Goal: Task Accomplishment & Management: Manage account settings

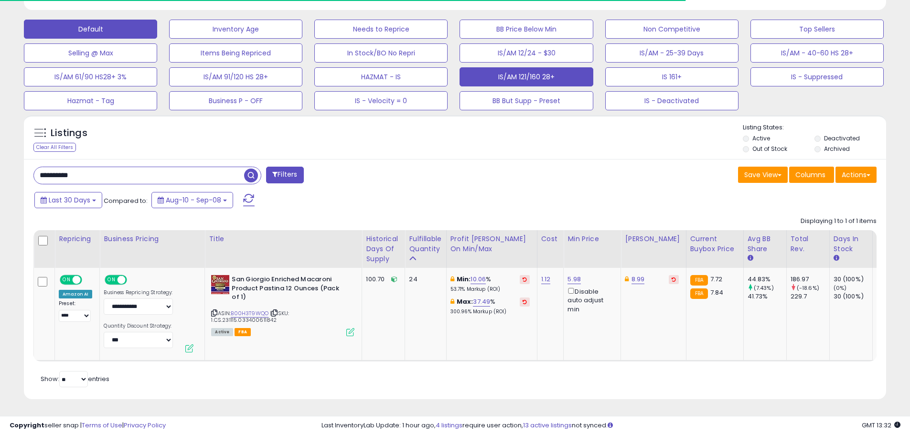
scroll to position [196, 500]
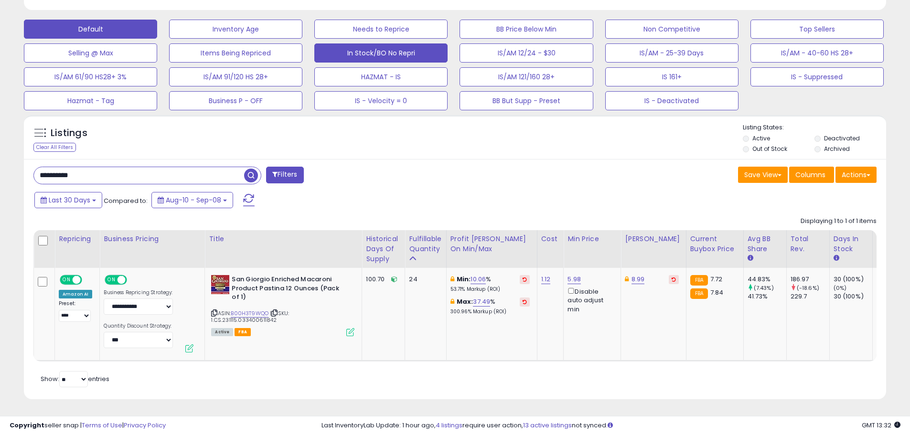
click at [393, 50] on button "In Stock/BO No Repri" at bounding box center [380, 52] width 133 height 19
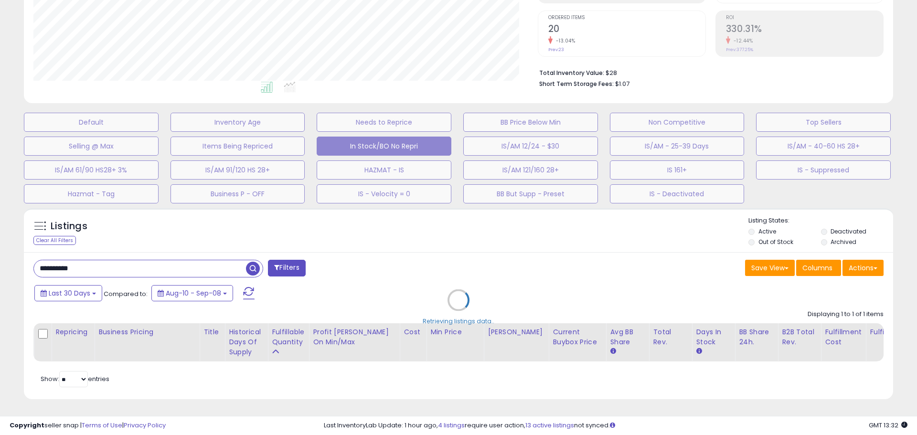
scroll to position [477273, 476964]
select select "**"
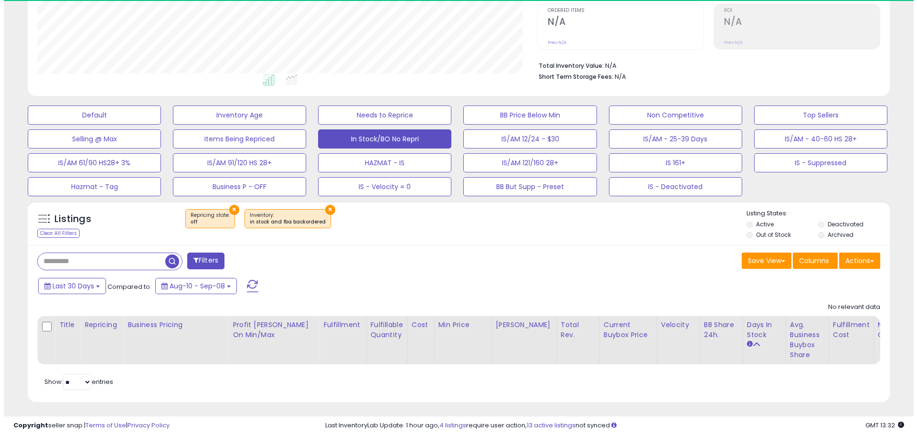
scroll to position [196, 500]
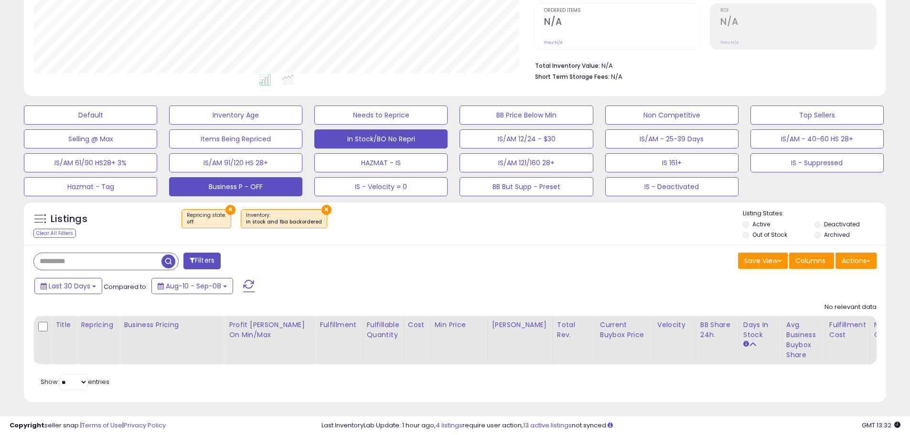
click at [223, 185] on button "Business P - OFF" at bounding box center [235, 186] width 133 height 19
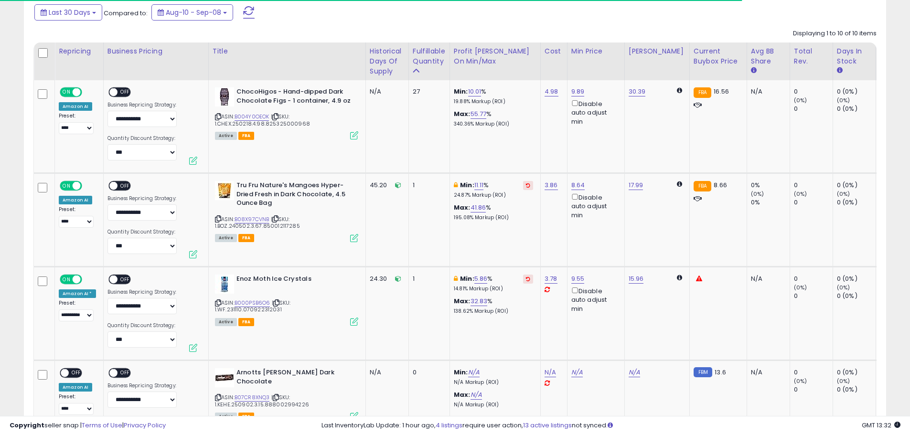
scroll to position [482, 0]
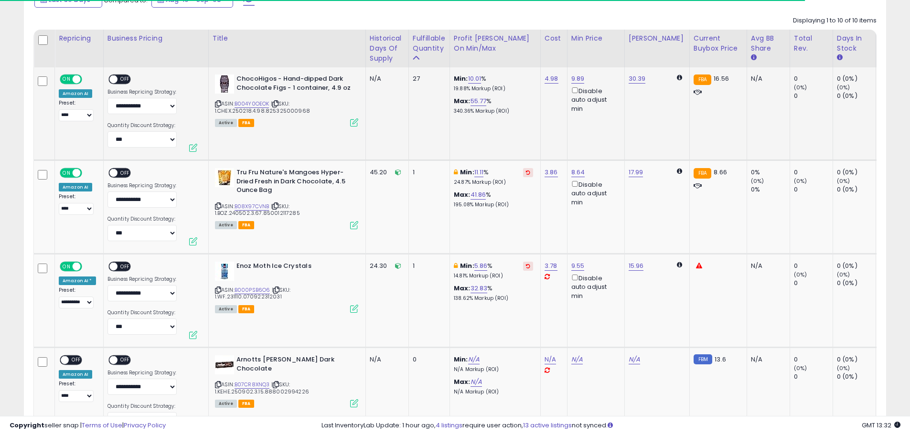
click at [120, 77] on span "OFF" at bounding box center [124, 79] width 15 height 8
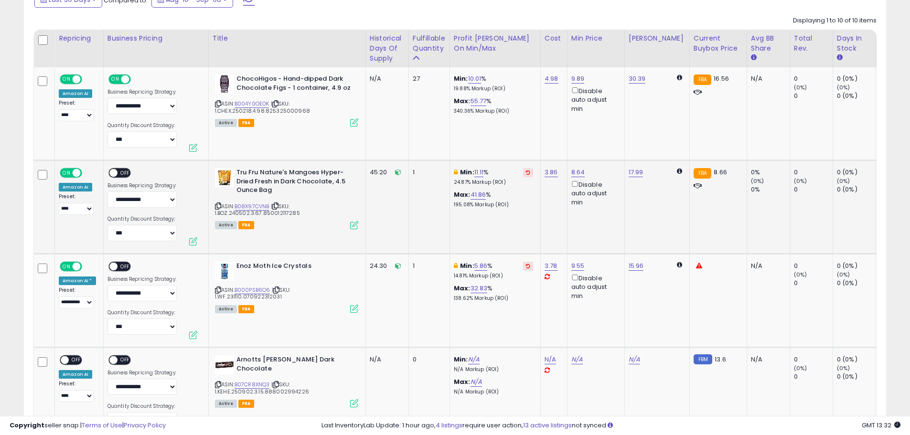
click at [119, 170] on span "OFF" at bounding box center [124, 173] width 15 height 8
click at [122, 265] on span "OFF" at bounding box center [124, 267] width 15 height 8
click at [483, 265] on link "5.86" at bounding box center [480, 266] width 13 height 10
drag, startPoint x: 452, startPoint y: 235, endPoint x: 397, endPoint y: 233, distance: 54.5
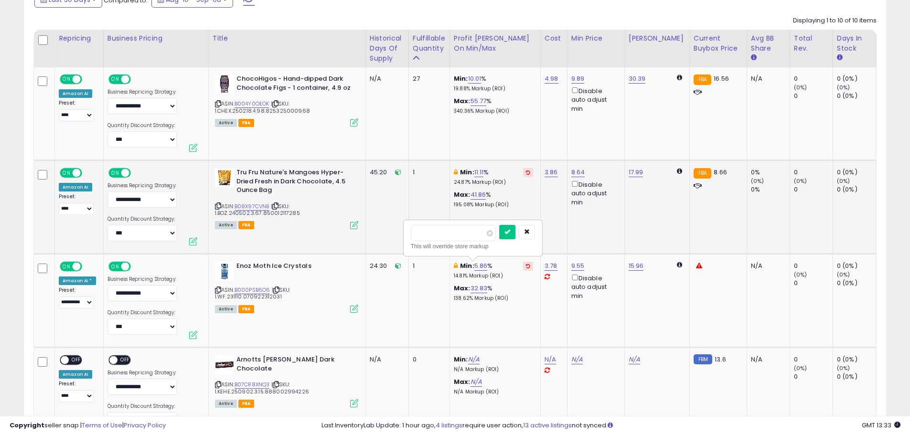
type input "*"
click button "submit" at bounding box center [507, 232] width 16 height 14
click at [479, 172] on link "11.11" at bounding box center [479, 173] width 10 height 10
drag, startPoint x: 451, startPoint y: 140, endPoint x: 400, endPoint y: 139, distance: 51.1
click at [401, 139] on div "***** This will override store markup" at bounding box center [470, 144] width 139 height 37
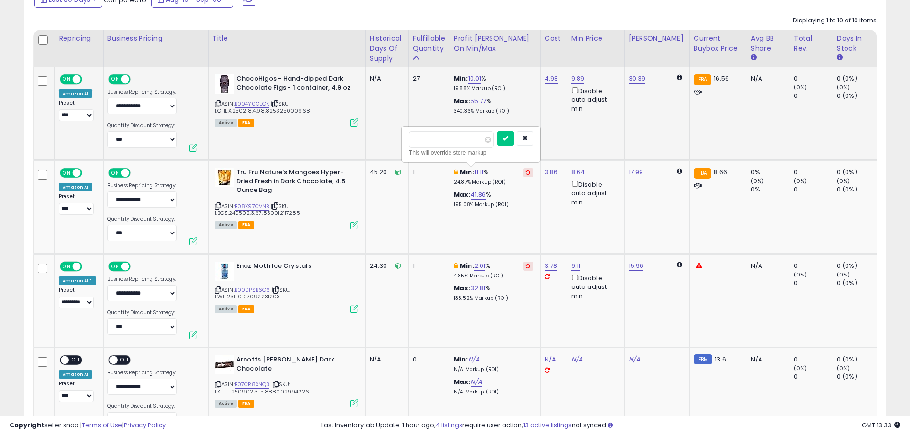
type input "*"
click button "submit" at bounding box center [505, 138] width 16 height 14
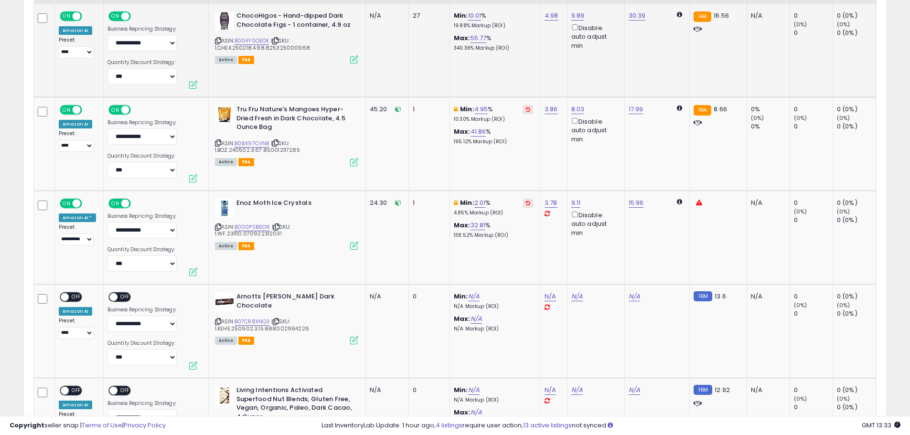
scroll to position [673, 0]
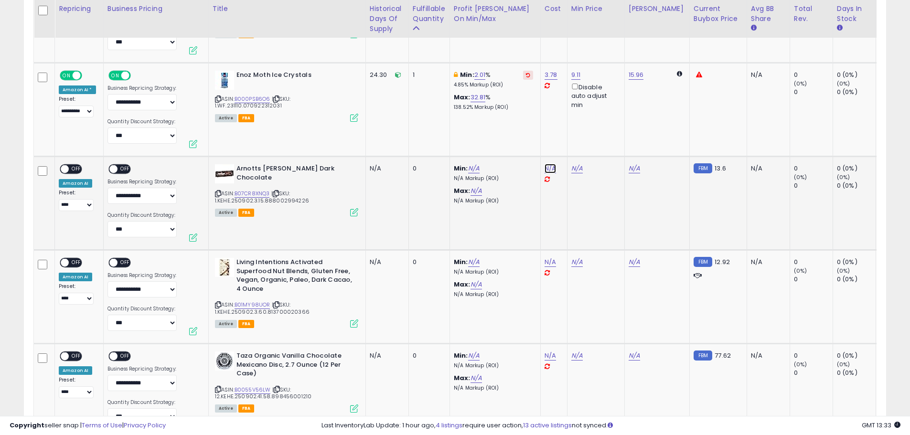
click at [550, 168] on link "N/A" at bounding box center [549, 169] width 11 height 10
type input "****"
click button "submit" at bounding box center [575, 144] width 16 height 14
click at [122, 169] on span "OFF" at bounding box center [124, 169] width 15 height 8
click at [79, 170] on span "OFF" at bounding box center [76, 169] width 15 height 8
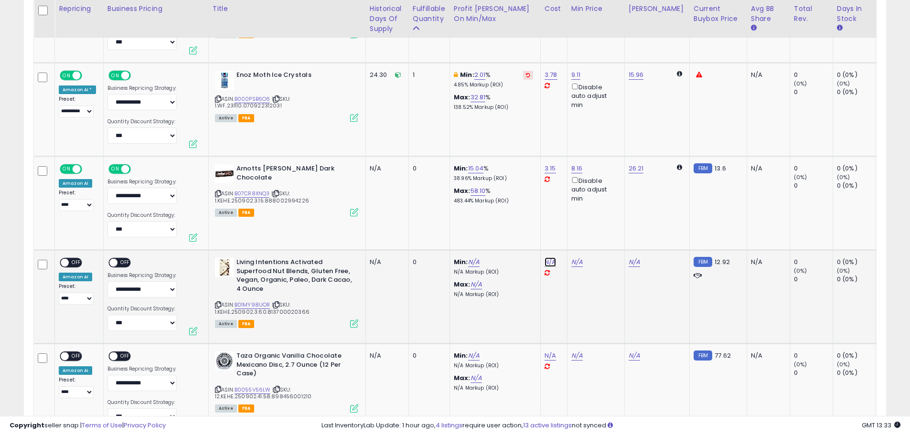
click at [544, 263] on link "N/A" at bounding box center [549, 262] width 11 height 10
type input "***"
click button "submit" at bounding box center [575, 238] width 16 height 14
click at [122, 265] on span "OFF" at bounding box center [124, 263] width 15 height 8
click at [77, 260] on span "OFF" at bounding box center [76, 263] width 15 height 8
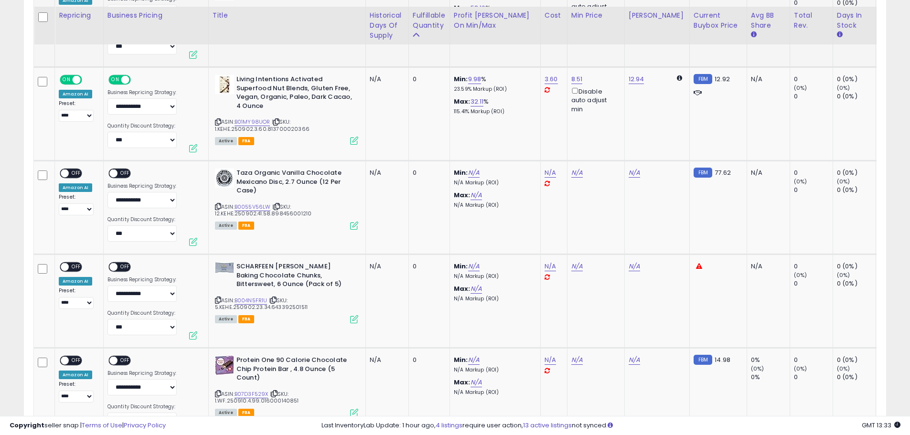
scroll to position [864, 0]
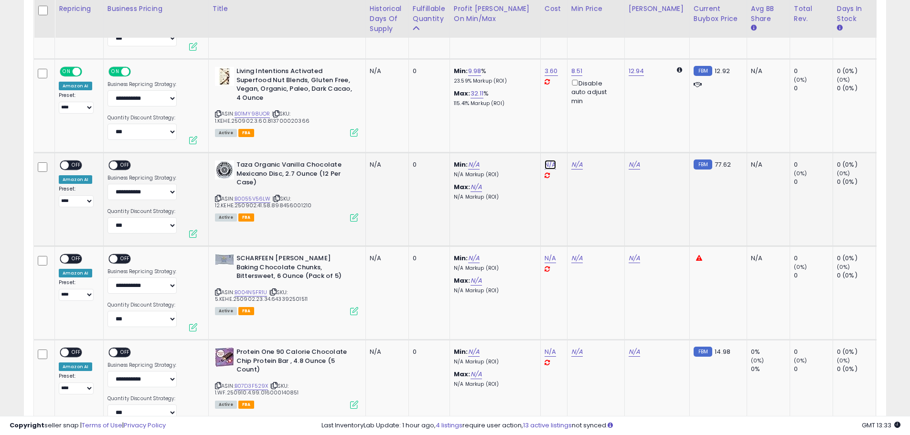
click at [551, 162] on link "N/A" at bounding box center [549, 165] width 11 height 10
type input "*****"
click button "submit" at bounding box center [575, 140] width 16 height 14
click at [107, 162] on div "ON OFF" at bounding box center [108, 165] width 22 height 8
click at [75, 165] on span "OFF" at bounding box center [76, 165] width 15 height 8
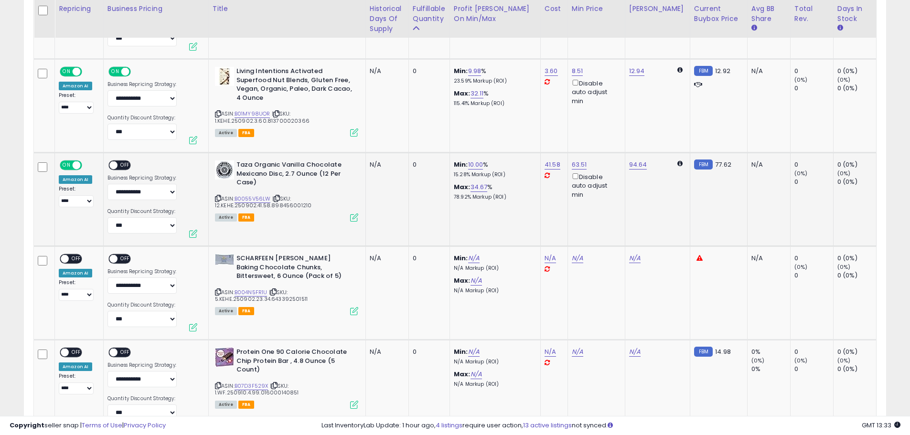
click at [118, 165] on span "OFF" at bounding box center [124, 165] width 15 height 8
click at [544, 257] on link "N/A" at bounding box center [549, 259] width 11 height 10
type input "*****"
click button "submit" at bounding box center [575, 234] width 16 height 14
click at [121, 255] on span "OFF" at bounding box center [124, 259] width 15 height 8
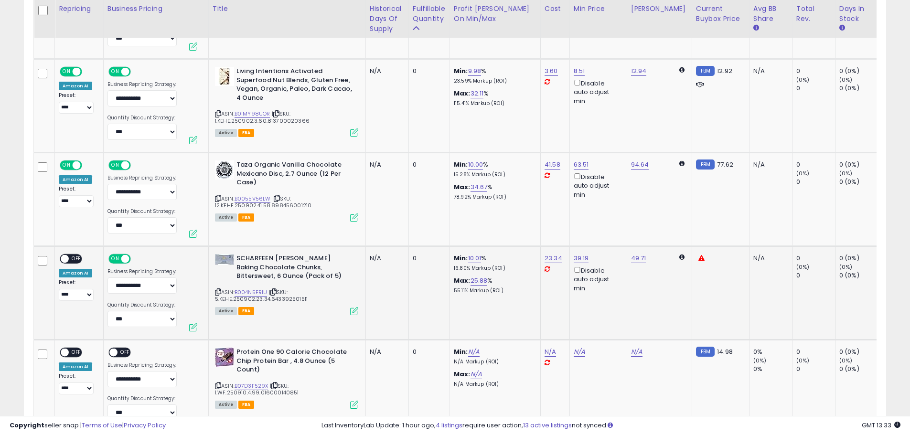
click at [78, 256] on span "OFF" at bounding box center [76, 259] width 15 height 8
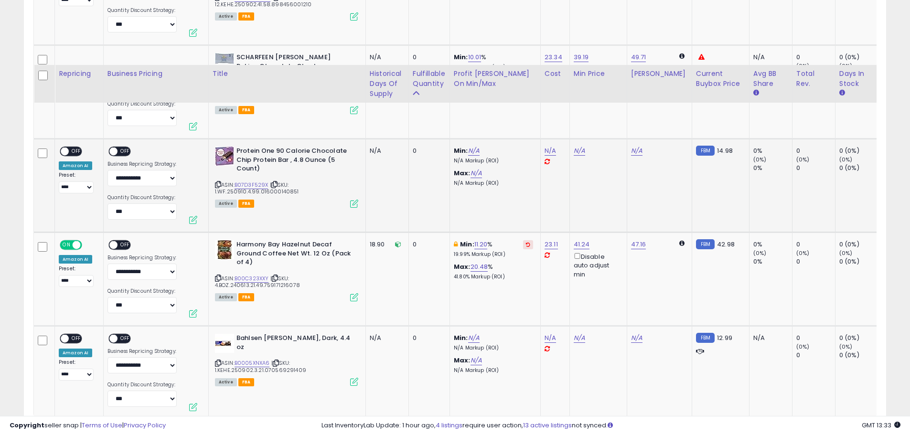
scroll to position [1131, 0]
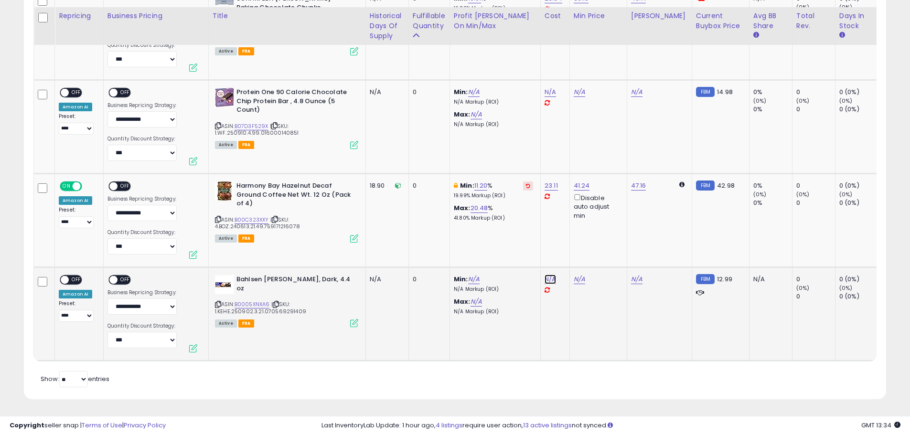
click at [553, 275] on link "N/A" at bounding box center [549, 280] width 11 height 10
type input "****"
click button "submit" at bounding box center [575, 255] width 16 height 14
click at [121, 276] on span "OFF" at bounding box center [124, 280] width 15 height 8
click at [75, 276] on span "OFF" at bounding box center [76, 280] width 15 height 8
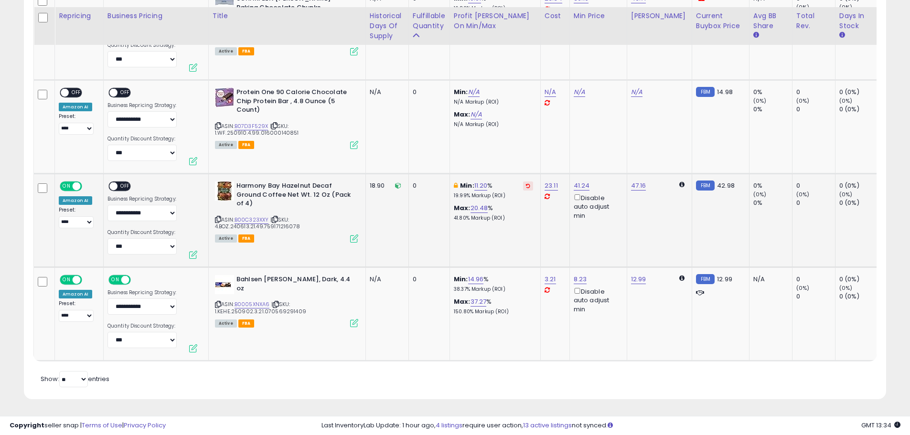
click at [122, 182] on span "OFF" at bounding box center [124, 186] width 15 height 8
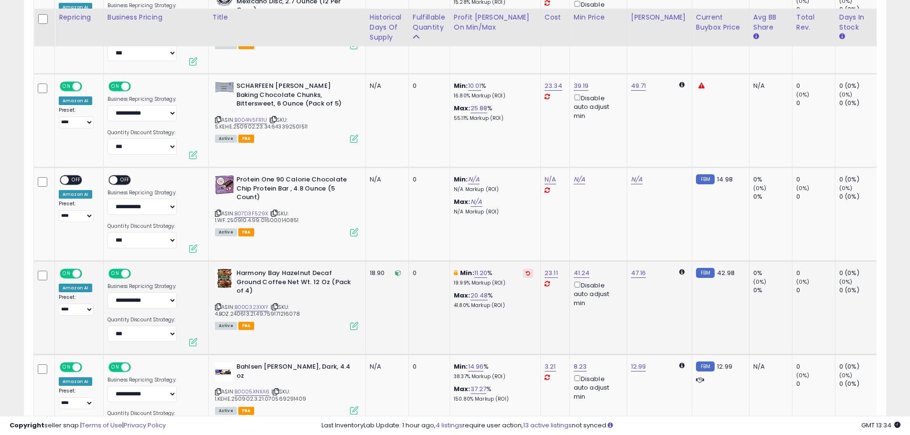
scroll to position [1035, 0]
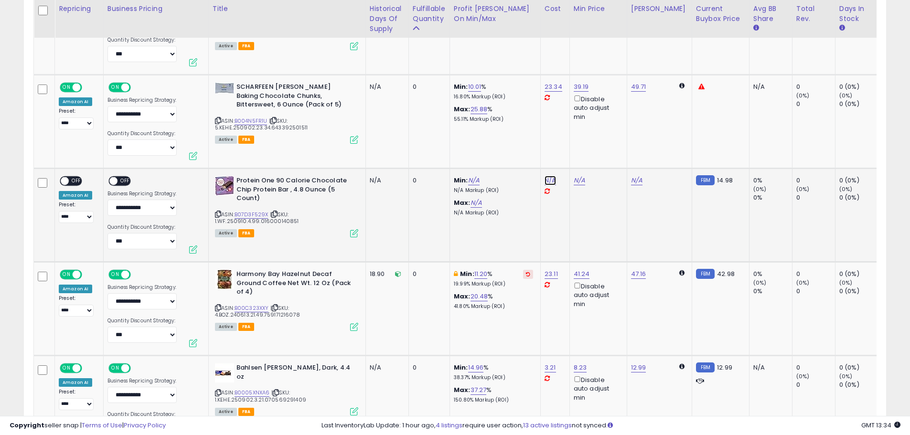
click at [546, 180] on link "N/A" at bounding box center [549, 181] width 11 height 10
type input "****"
click button "submit" at bounding box center [575, 156] width 16 height 14
click at [126, 182] on span "OFF" at bounding box center [124, 181] width 15 height 8
click at [79, 180] on span "OFF" at bounding box center [76, 181] width 15 height 8
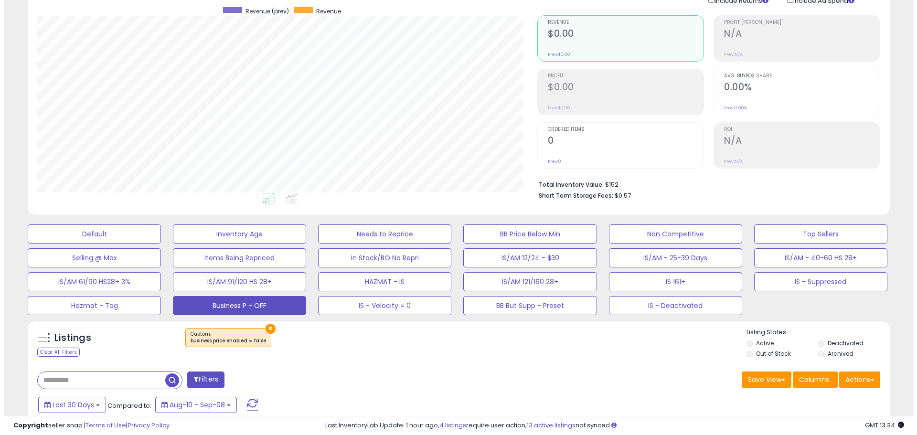
scroll to position [32, 0]
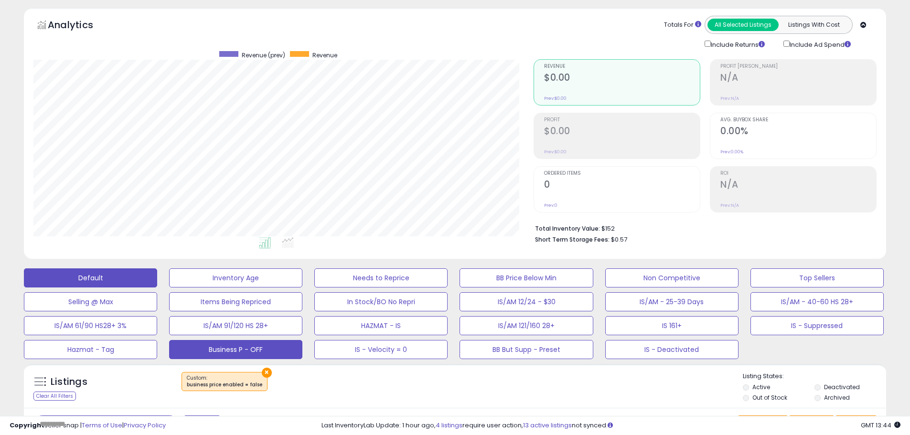
click at [120, 275] on button "Default" at bounding box center [90, 277] width 133 height 19
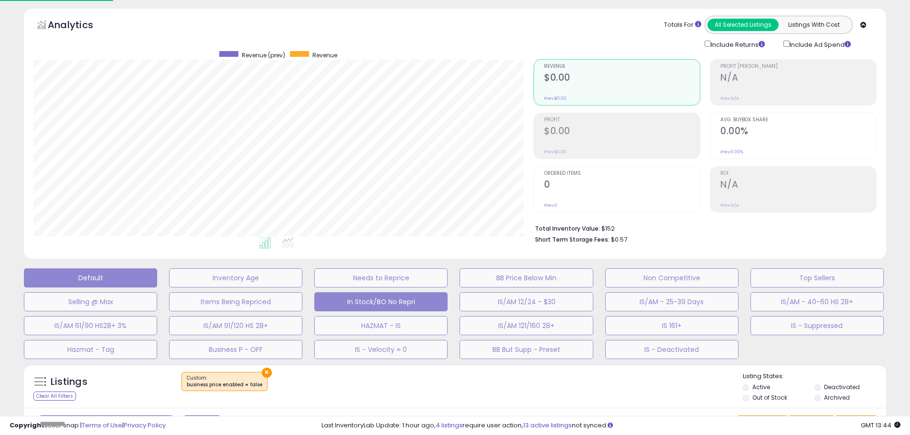
scroll to position [196, 504]
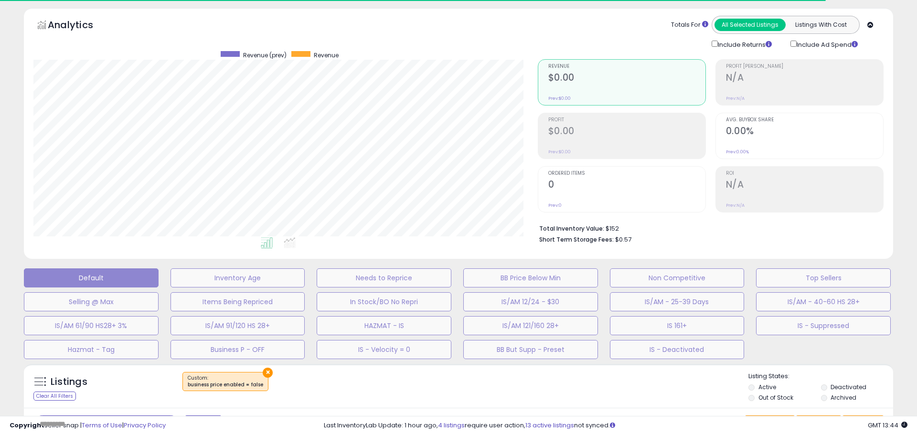
select select "**"
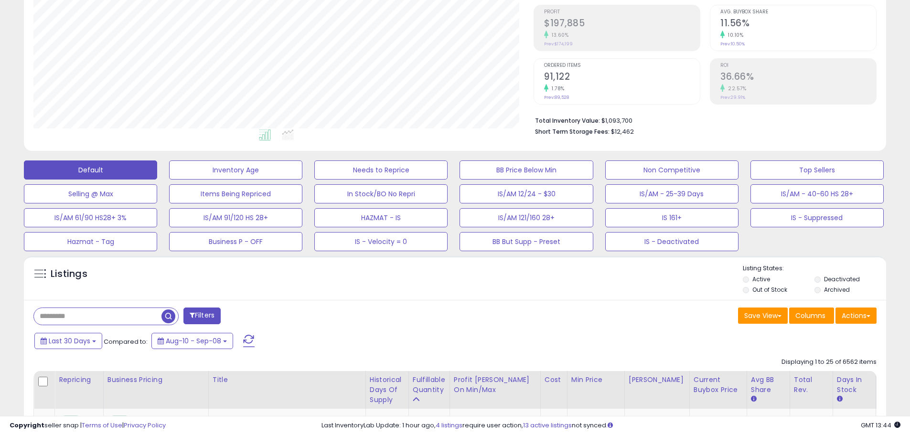
scroll to position [319, 0]
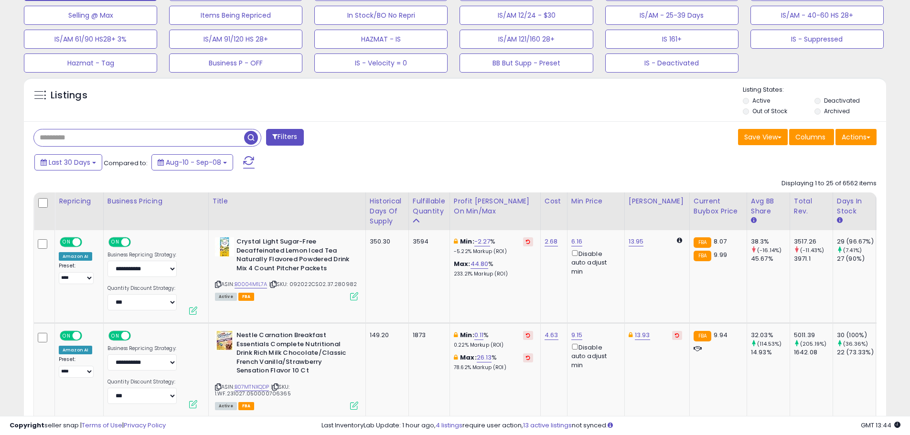
click at [144, 136] on input "text" at bounding box center [139, 137] width 210 height 17
paste input "**********"
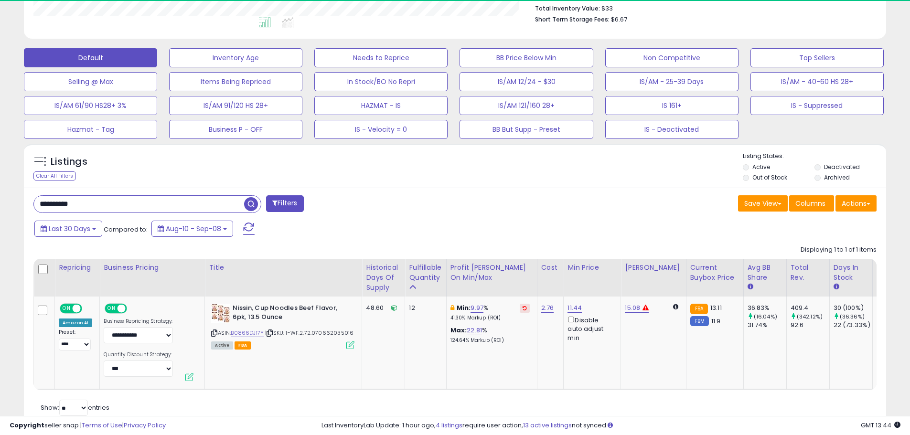
scroll to position [196, 500]
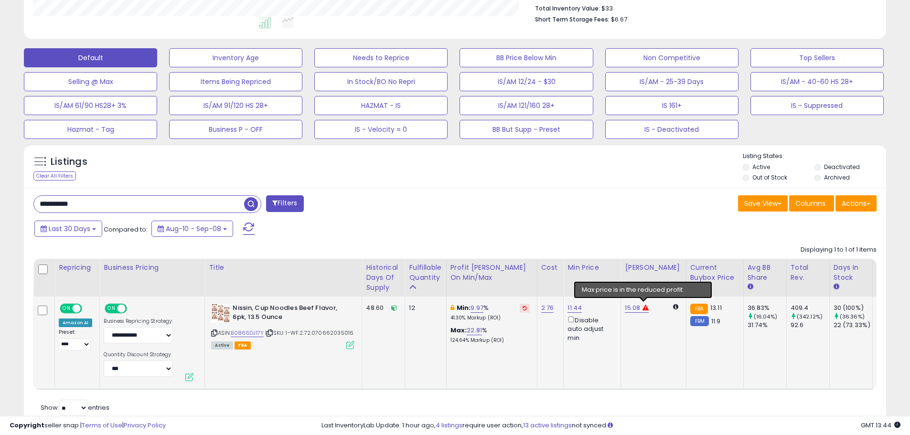
type input "**********"
click at [633, 306] on link "15.08" at bounding box center [632, 308] width 15 height 10
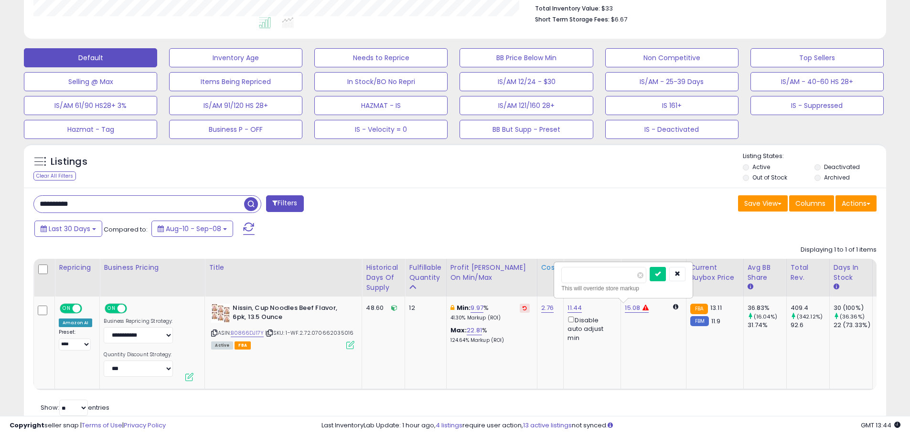
click at [548, 282] on table "Repricing Business Pricing Title Cost Min Price ON" at bounding box center [858, 324] width 1650 height 131
type input "*****"
click button "submit" at bounding box center [657, 274] width 16 height 14
click at [208, 201] on input "**********" at bounding box center [139, 204] width 210 height 17
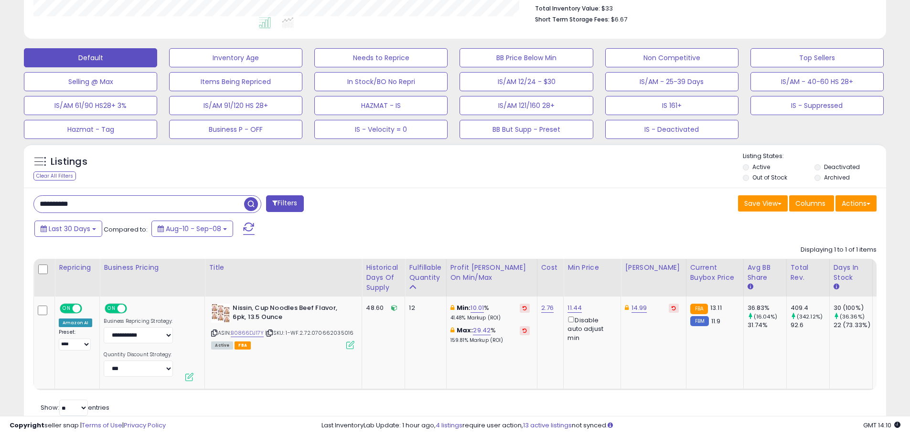
paste input "text"
type input "**********"
